Goal: Task Accomplishment & Management: Complete application form

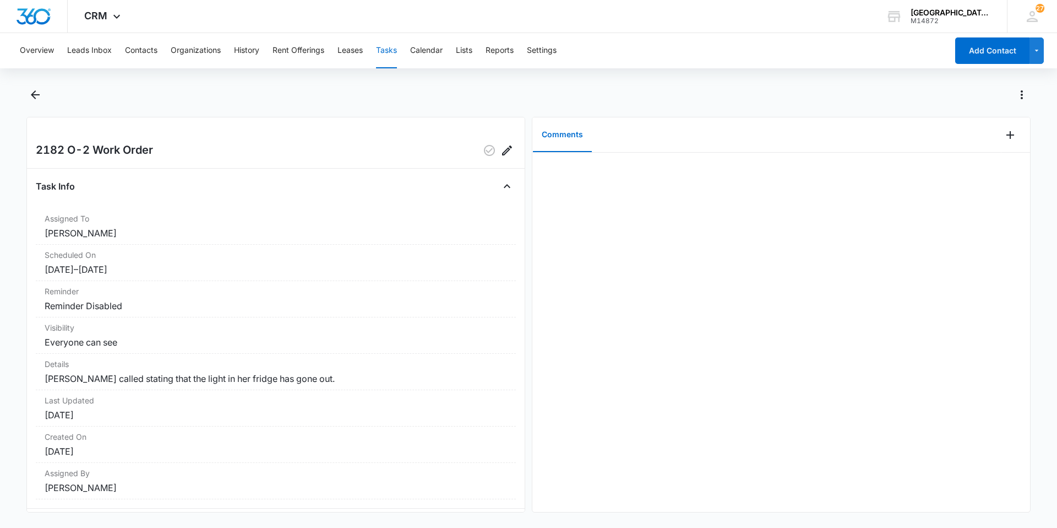
click at [392, 57] on button "Tasks" at bounding box center [386, 50] width 21 height 35
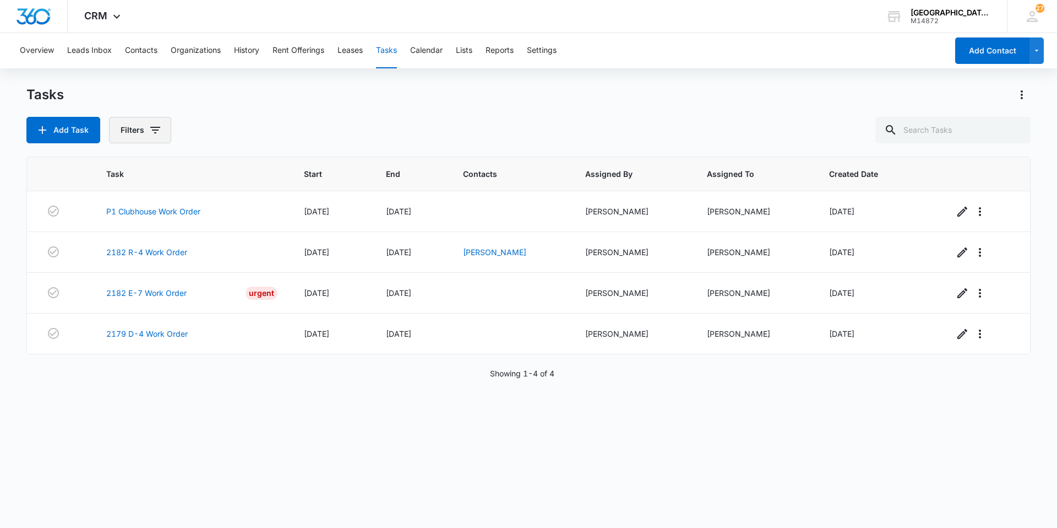
click at [165, 132] on button "Filters" at bounding box center [140, 130] width 62 height 26
click at [148, 257] on label "Complete" at bounding box center [185, 262] width 127 height 12
click at [123, 262] on input "Complete" at bounding box center [122, 262] width 1 height 1
radio input "false"
radio input "true"
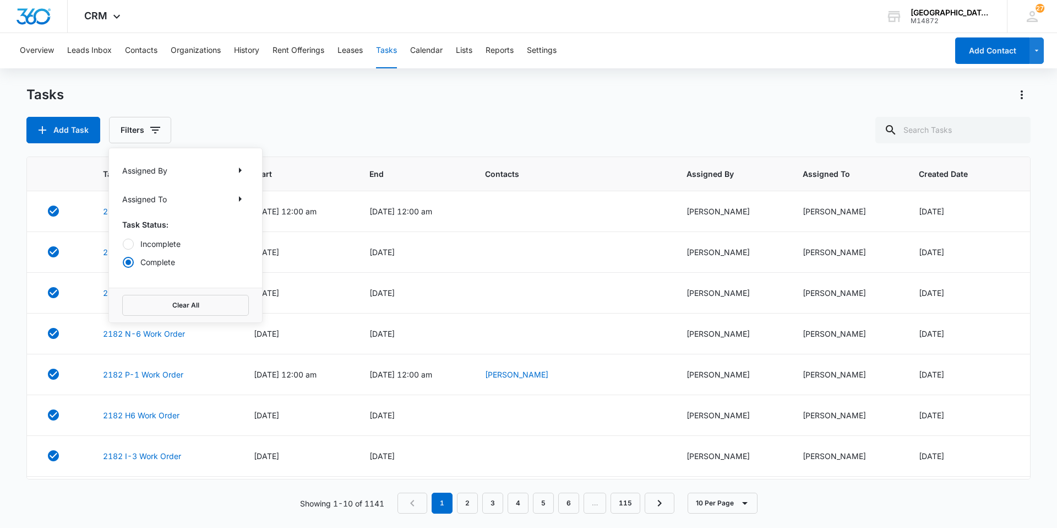
click at [245, 107] on div "Tasks Add Task Filters Assigned By Assigned To Task Status: Incomplete Complete…" at bounding box center [528, 114] width 1004 height 57
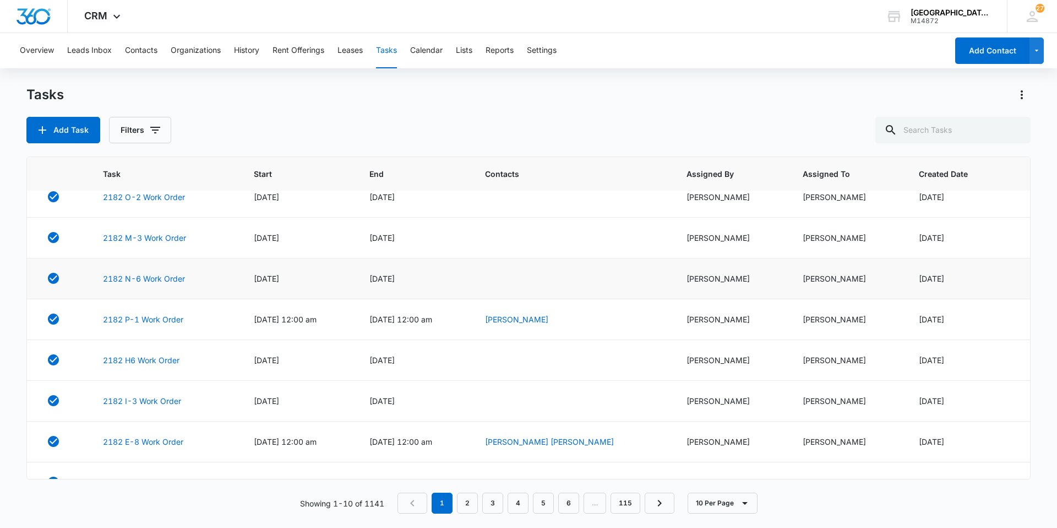
scroll to position [110, 0]
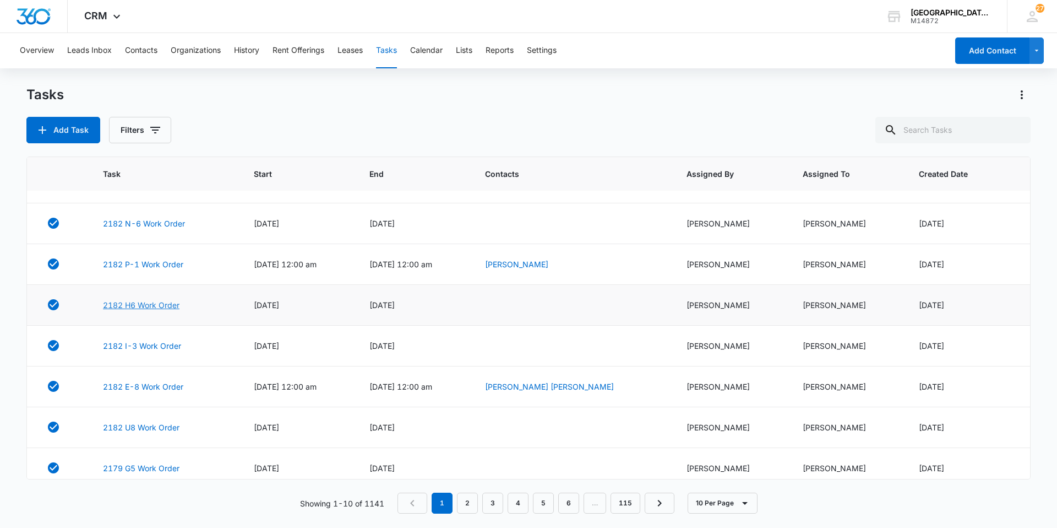
click at [145, 299] on link "2182 H6 Work Order" at bounding box center [141, 305] width 77 height 12
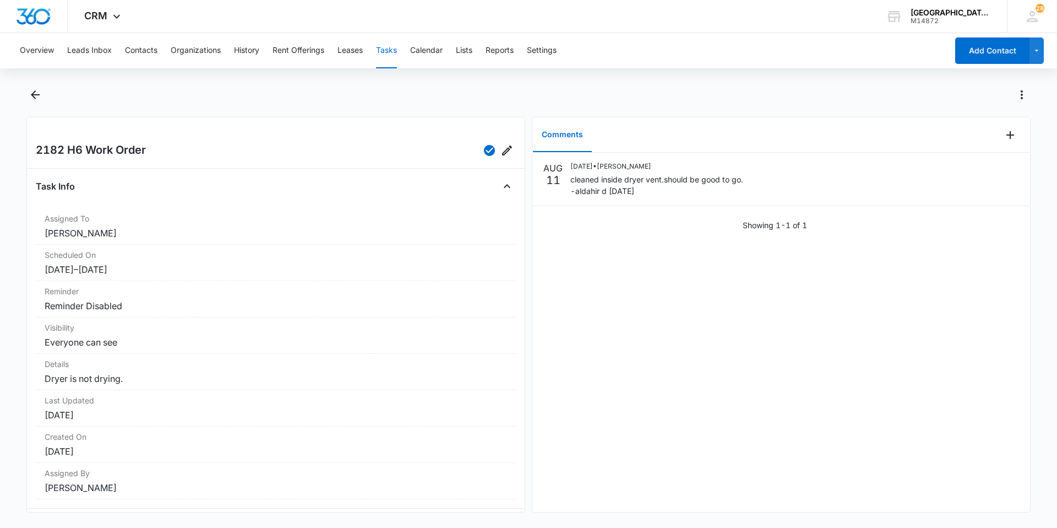
click at [383, 45] on button "Tasks" at bounding box center [386, 50] width 21 height 35
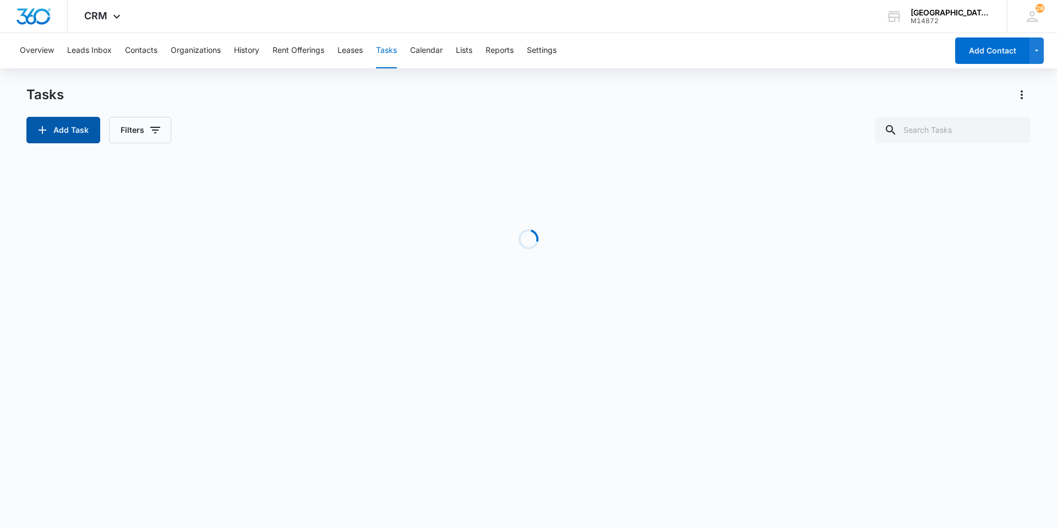
click at [63, 134] on button "Add Task" at bounding box center [63, 130] width 74 height 26
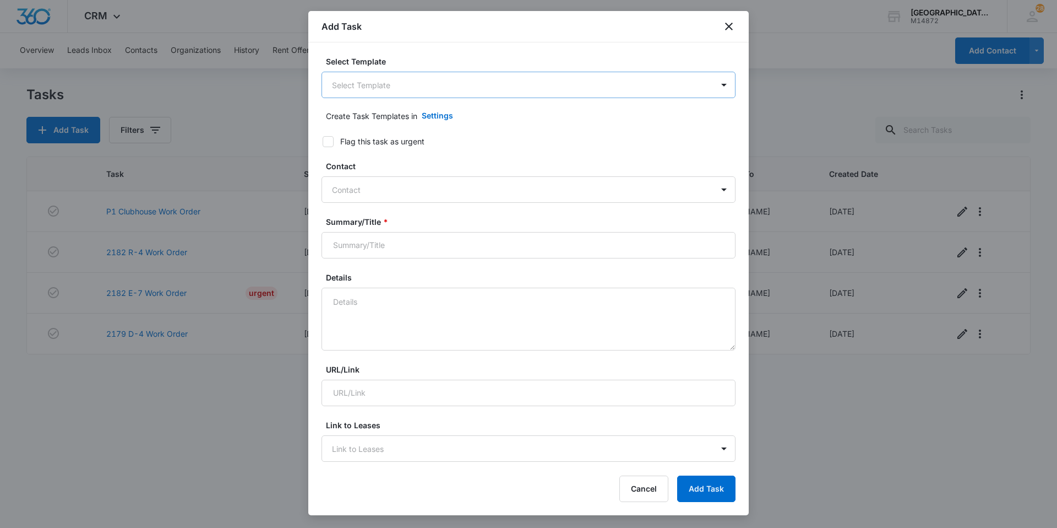
click at [369, 89] on body "CRM Apps Websites Forms CRM Email Social Content Ads Intelligence Files Brand S…" at bounding box center [528, 264] width 1057 height 528
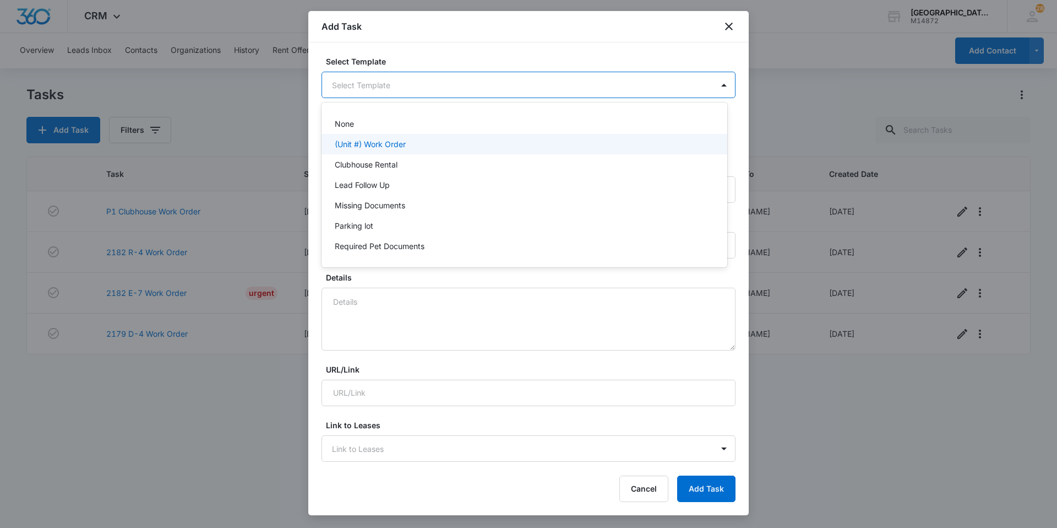
click at [378, 145] on p "(Unit #) Work Order" at bounding box center [370, 144] width 71 height 12
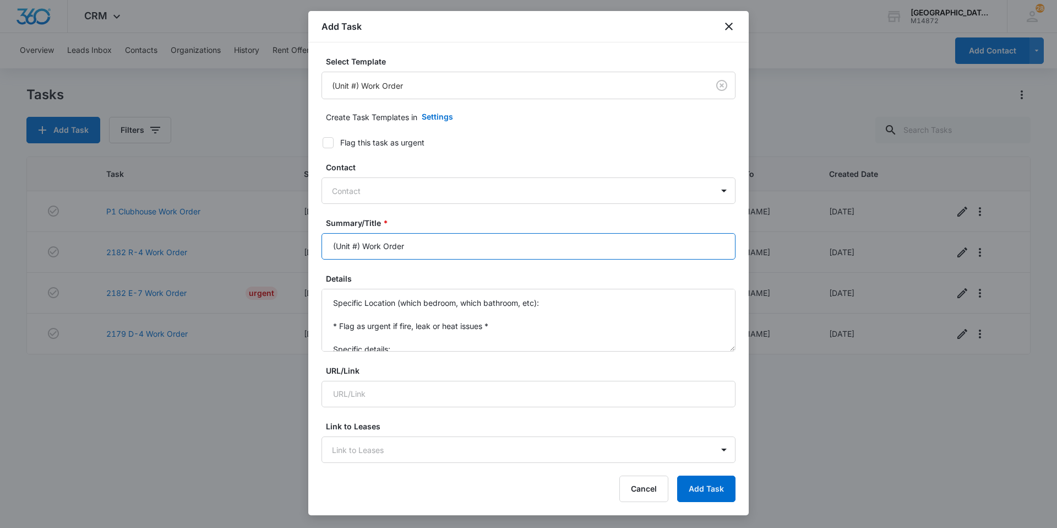
drag, startPoint x: 359, startPoint y: 243, endPoint x: 239, endPoint y: 246, distance: 120.1
click at [239, 246] on body "CRM Apps Websites Forms CRM Email Social Content Ads Intelligence Files Brand S…" at bounding box center [528, 264] width 1057 height 528
type input "2182 G-5 Work Order"
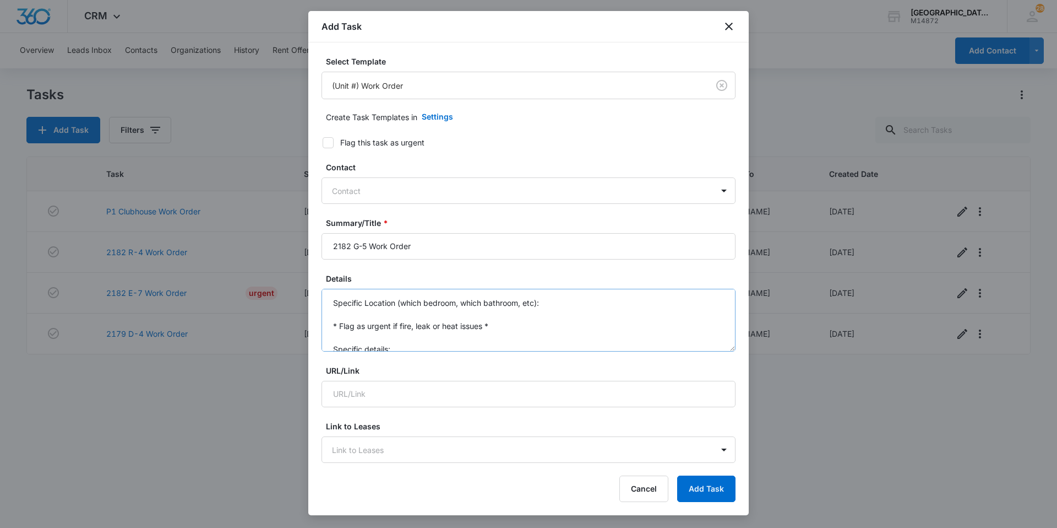
click at [322, 296] on div "Select Template (Unit #) Work Order Create Task Templates in Settings Flag this…" at bounding box center [528, 253] width 441 height 422
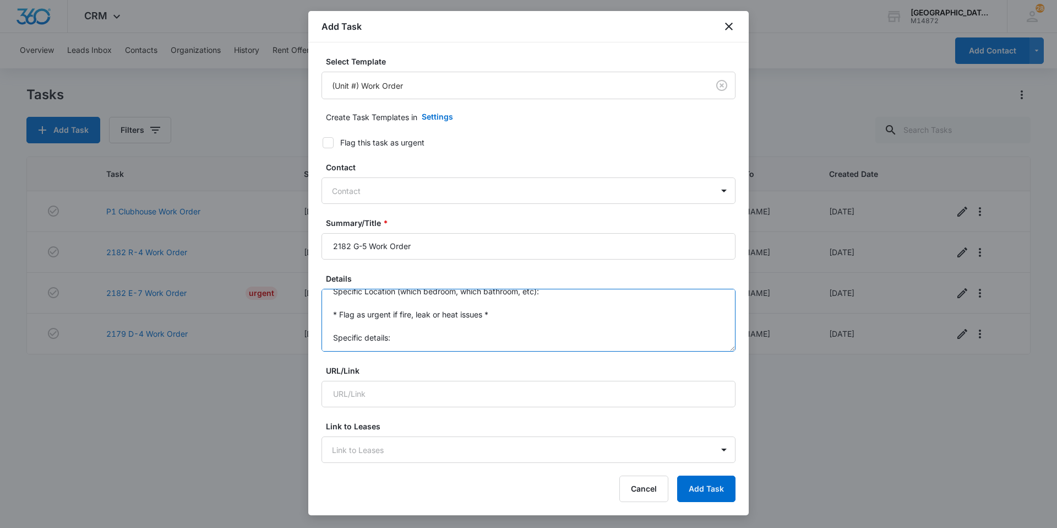
drag, startPoint x: 329, startPoint y: 297, endPoint x: 417, endPoint y: 368, distance: 113.1
click at [417, 368] on form "Select Template (Unit #) Work Order Create Task Templates in Settings Flag this…" at bounding box center [529, 537] width 414 height 963
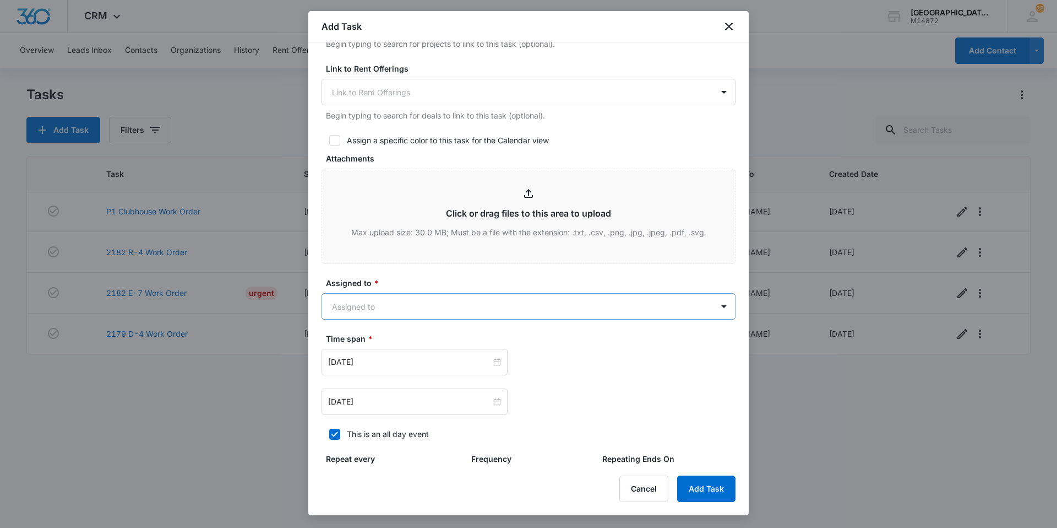
scroll to position [441, 0]
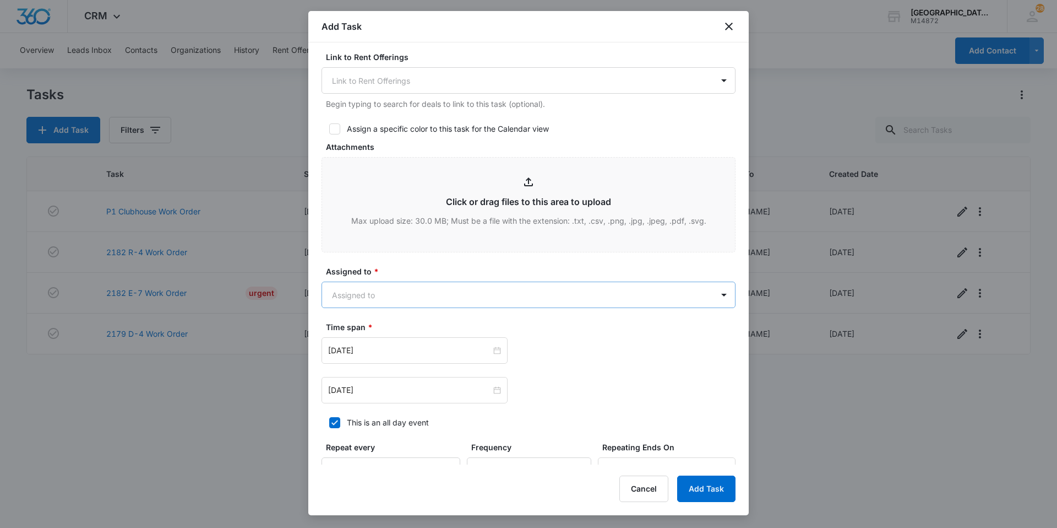
type textarea "Front door handle broke off, please replace. Tenant will be home."
click at [387, 302] on body "CRM Apps Websites Forms CRM Email Social Content Ads Intelligence Files Brand S…" at bounding box center [528, 264] width 1057 height 528
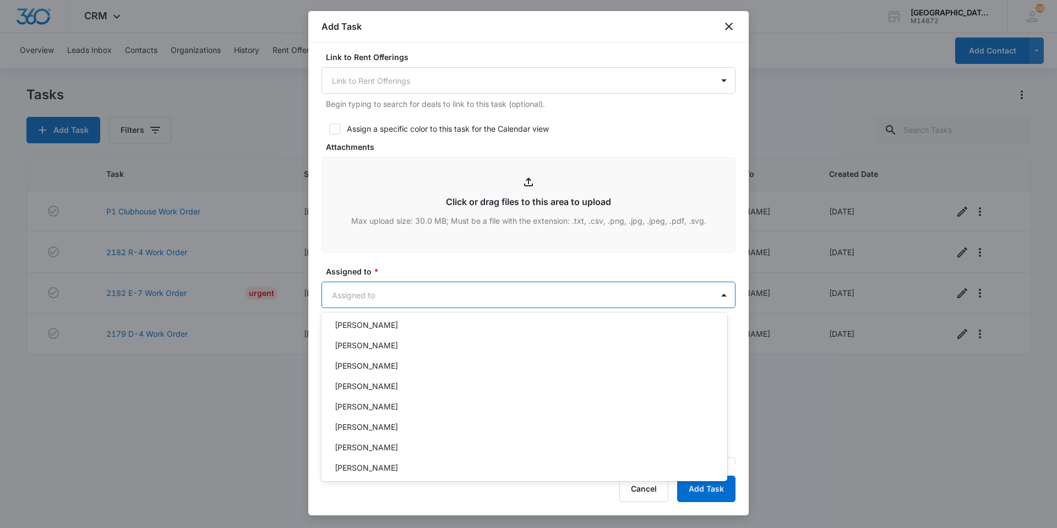
scroll to position [110, 0]
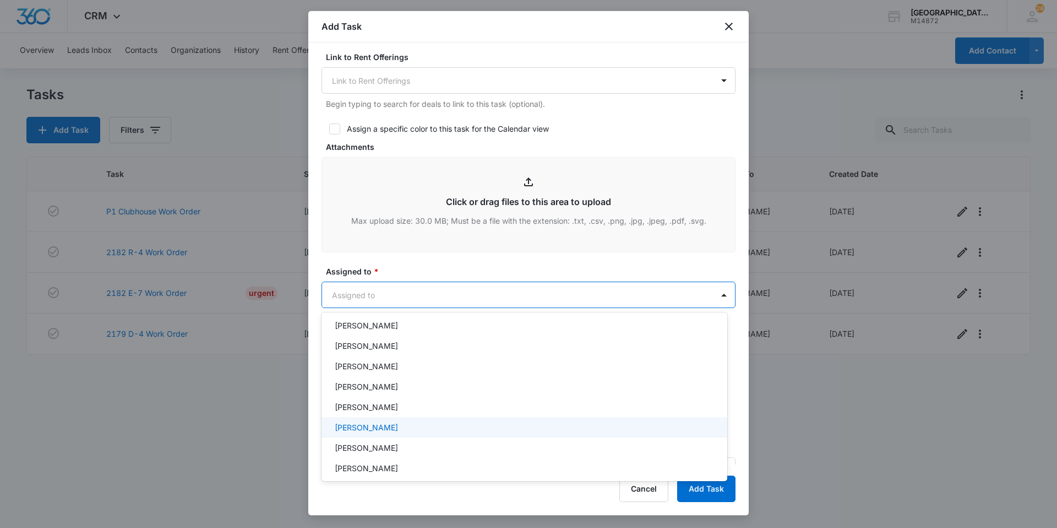
drag, startPoint x: 383, startPoint y: 422, endPoint x: 437, endPoint y: 403, distance: 56.8
click at [384, 422] on p "[PERSON_NAME]" at bounding box center [366, 427] width 63 height 12
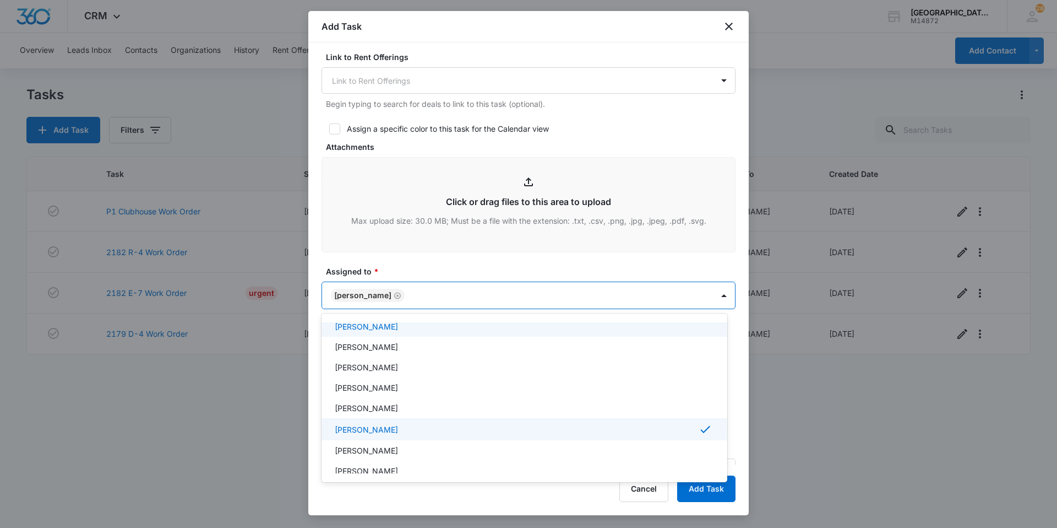
click at [526, 298] on div at bounding box center [528, 264] width 1057 height 528
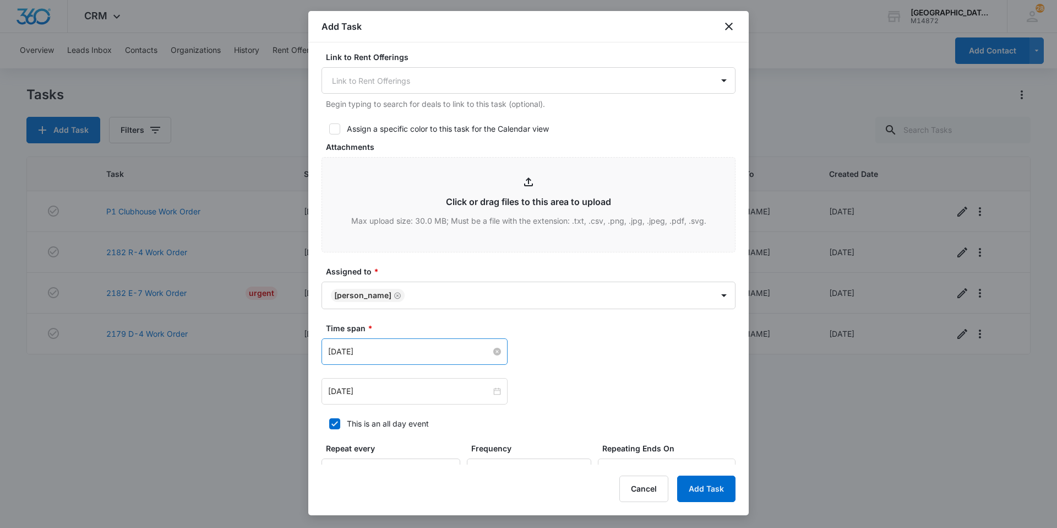
click at [391, 353] on input "[DATE]" at bounding box center [409, 351] width 163 height 12
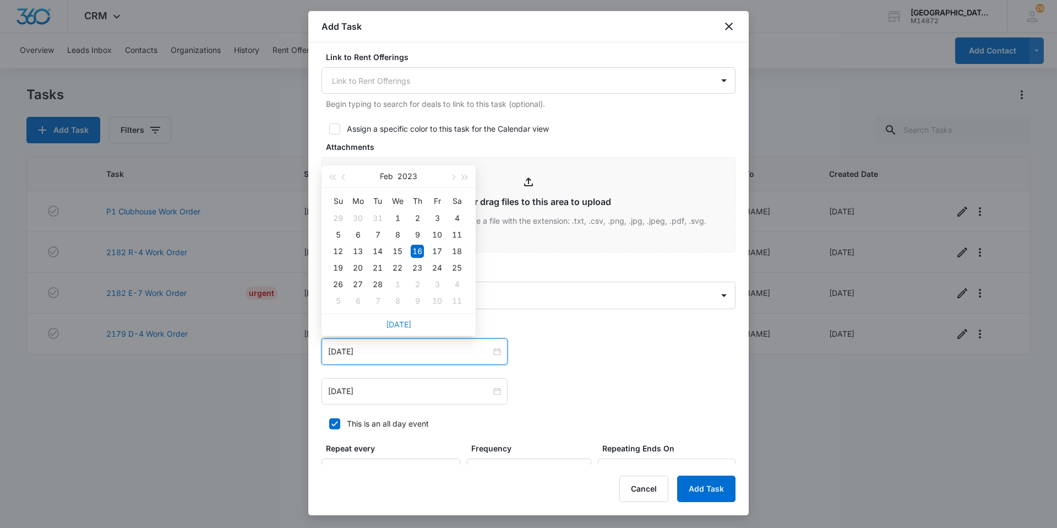
click at [399, 325] on link "[DATE]" at bounding box center [398, 323] width 25 height 9
type input "[DATE]"
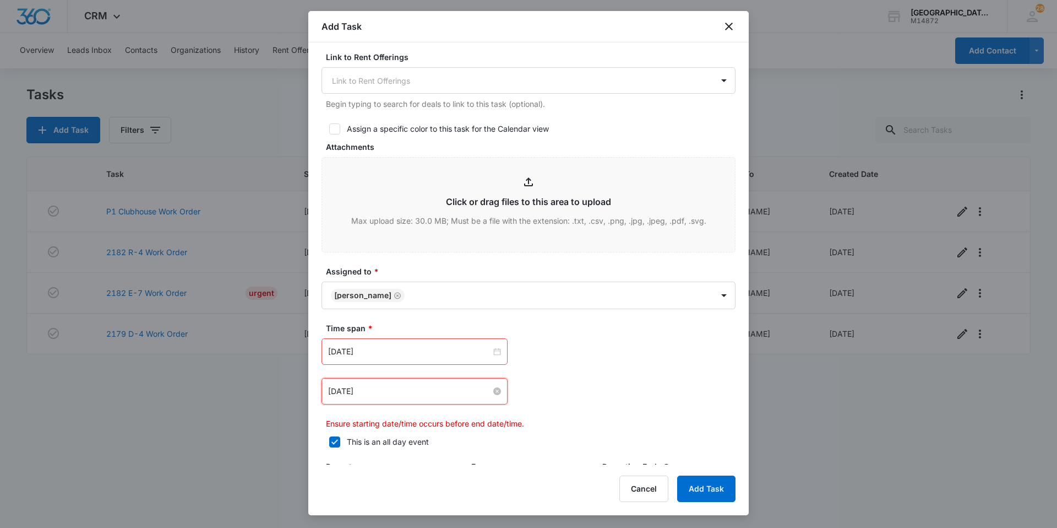
click at [400, 394] on input "[DATE]" at bounding box center [409, 391] width 163 height 12
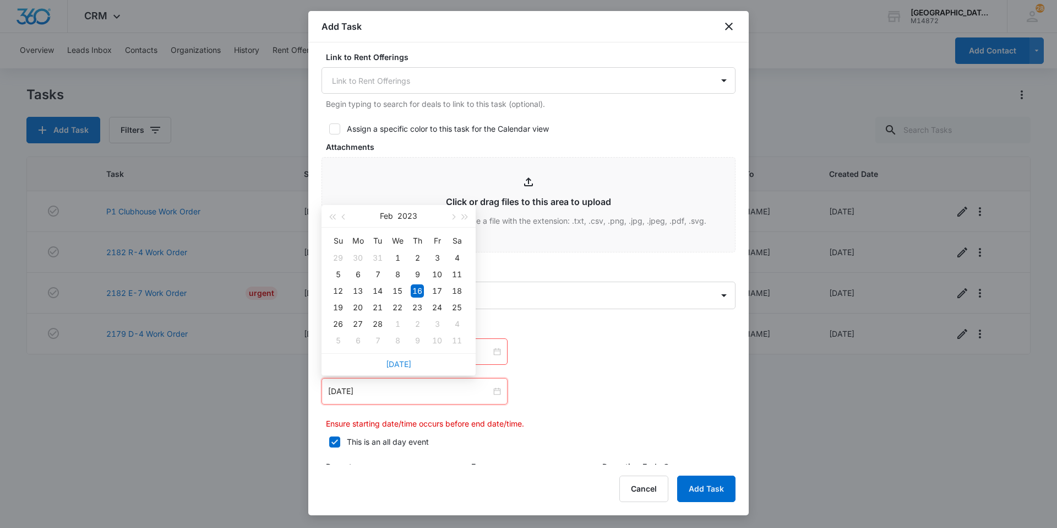
click at [409, 363] on link "[DATE]" at bounding box center [398, 363] width 25 height 9
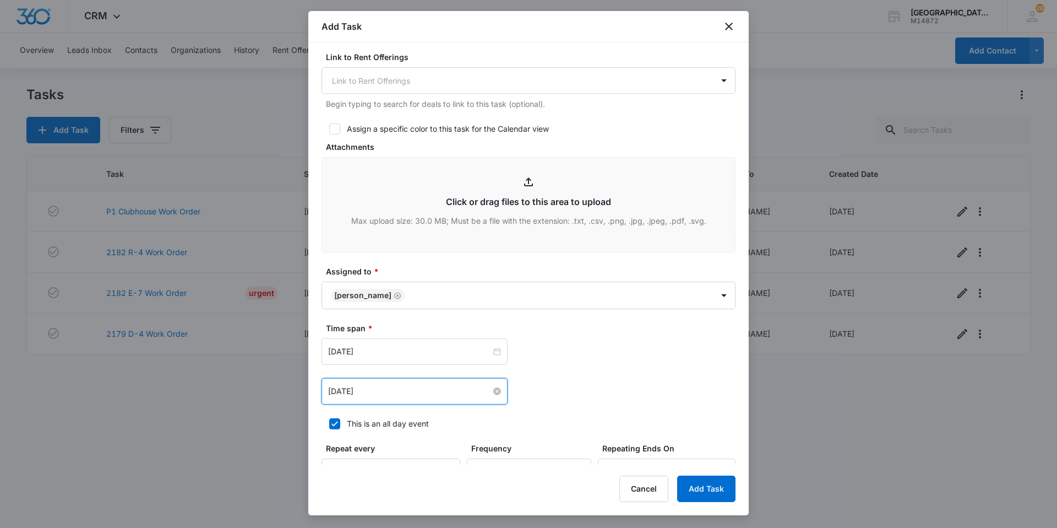
click at [408, 387] on input "[DATE]" at bounding box center [409, 391] width 163 height 12
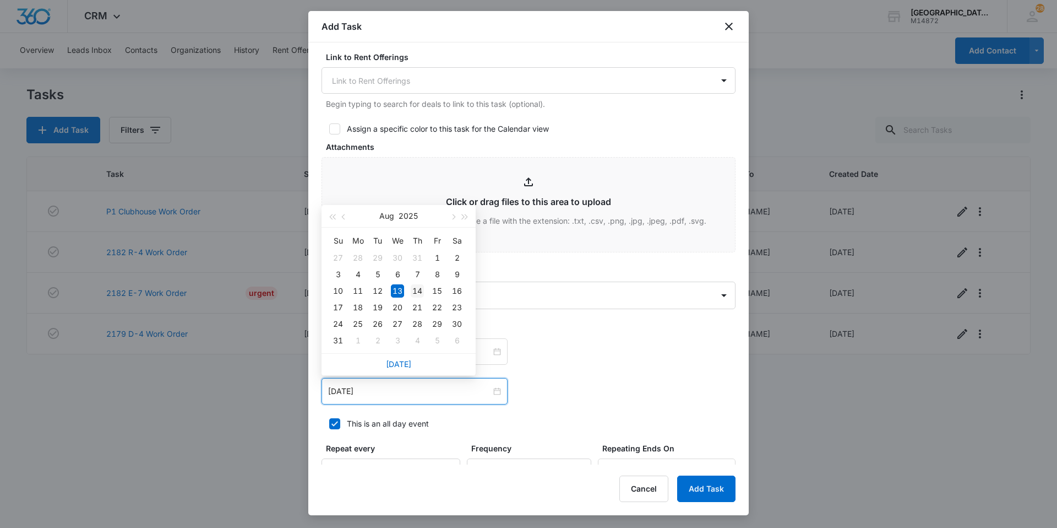
type input "[DATE]"
click at [418, 291] on div "14" at bounding box center [417, 290] width 13 height 13
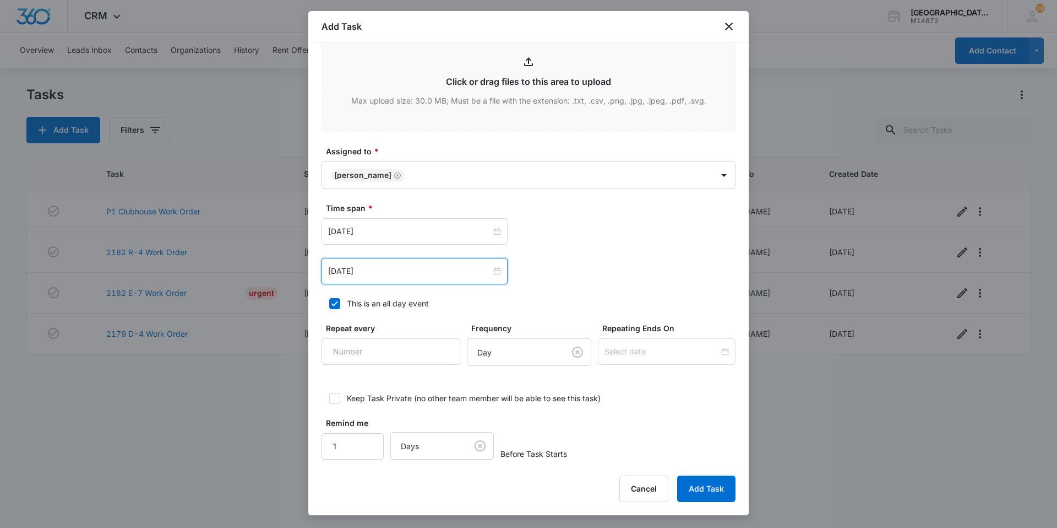
scroll to position [569, 0]
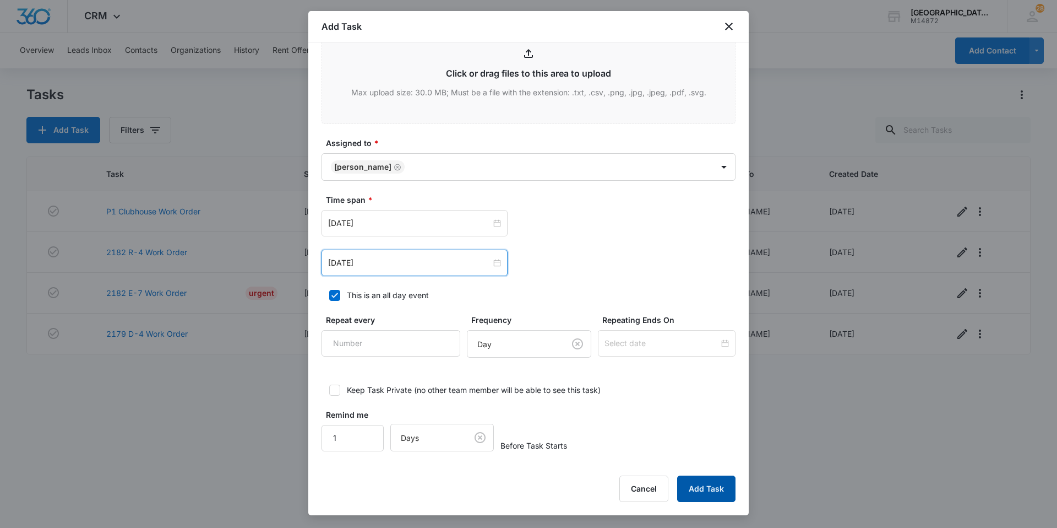
click at [697, 494] on button "Add Task" at bounding box center [706, 488] width 58 height 26
